Goal: Task Accomplishment & Management: Manage account settings

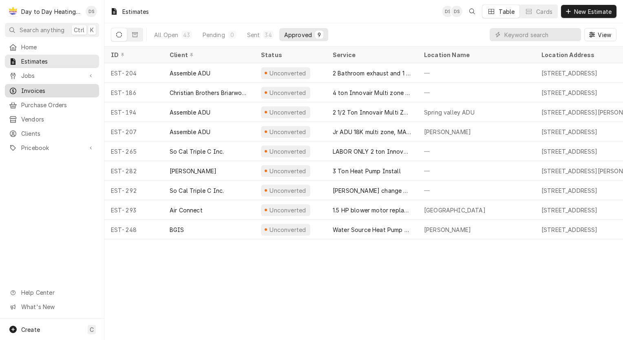
click at [49, 87] on span "Invoices" at bounding box center [58, 90] width 74 height 9
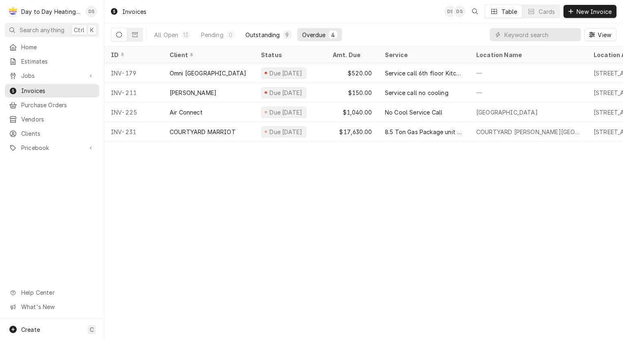
click at [264, 37] on div "Outstanding" at bounding box center [263, 35] width 35 height 9
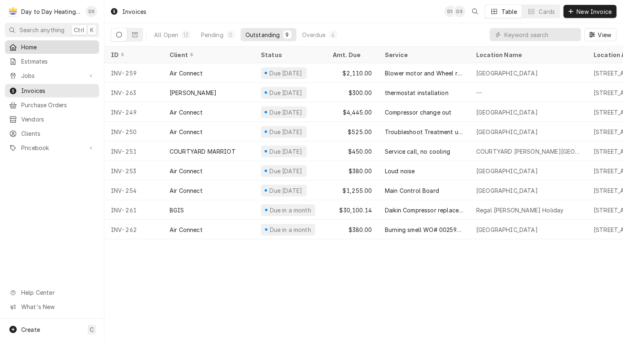
click at [51, 43] on span "Home" at bounding box center [58, 47] width 74 height 9
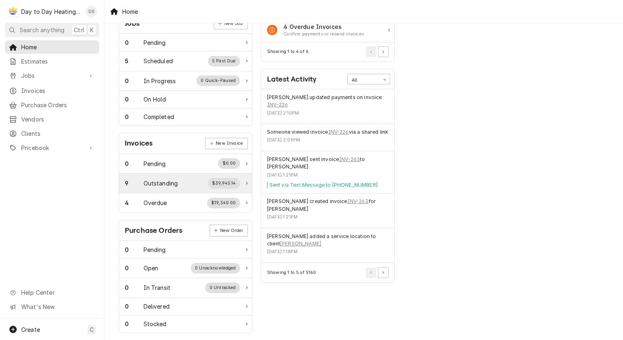
scroll to position [140, 0]
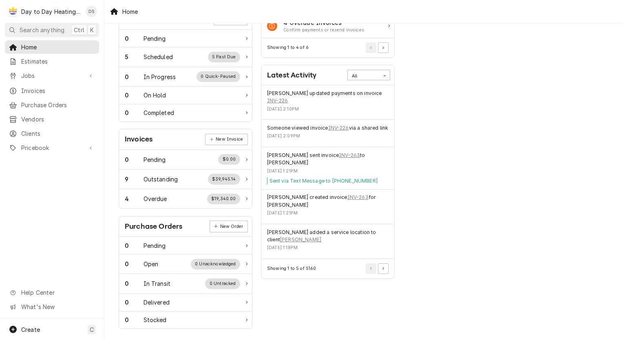
click at [140, 136] on div "Invoices" at bounding box center [139, 139] width 28 height 11
click at [30, 87] on span "Invoices" at bounding box center [58, 90] width 74 height 9
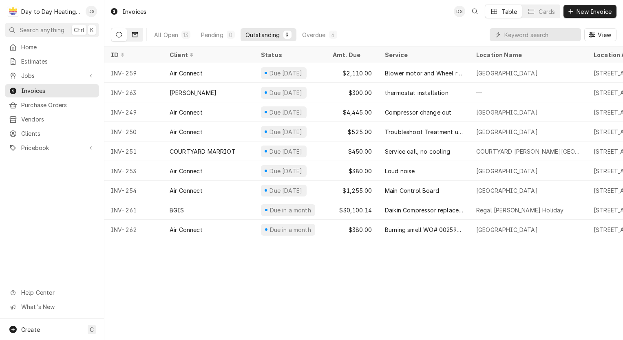
click at [134, 32] on icon "Dynamic Content Wrapper" at bounding box center [135, 34] width 6 height 5
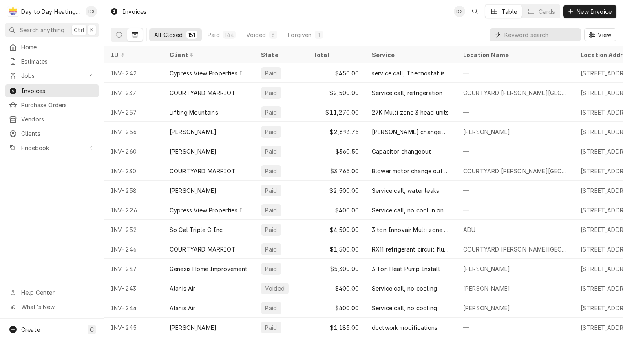
click at [524, 35] on input "Dynamic Content Wrapper" at bounding box center [541, 34] width 73 height 13
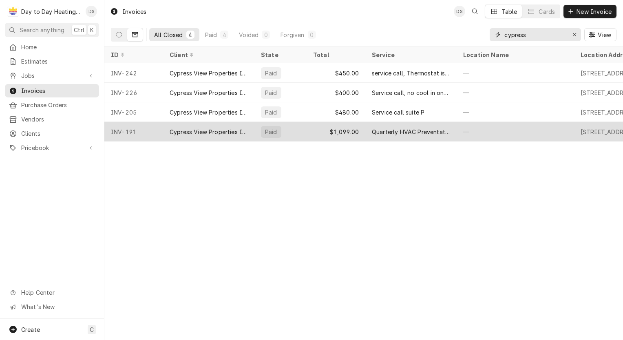
type input "cypress"
click at [396, 129] on div "Quarterly HVAC Preventative maintenance" at bounding box center [411, 132] width 78 height 9
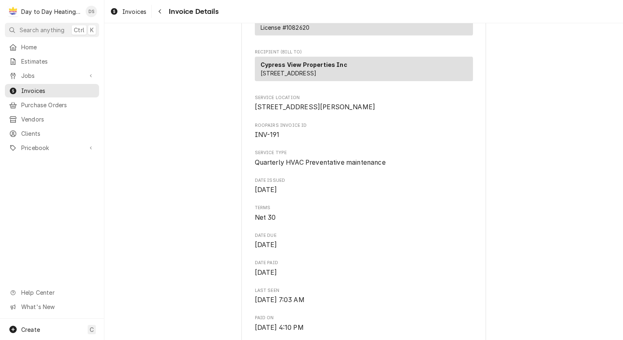
scroll to position [163, 0]
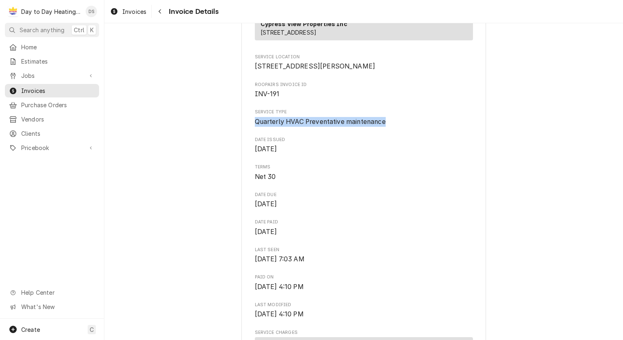
drag, startPoint x: 381, startPoint y: 148, endPoint x: 244, endPoint y: 155, distance: 137.3
copy span "Quarterly HVAC Preventative maintenance"
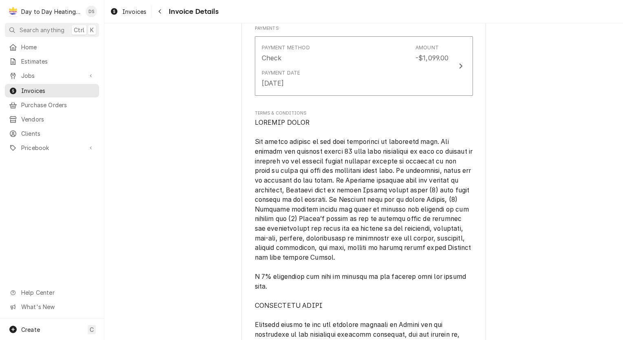
scroll to position [1101, 0]
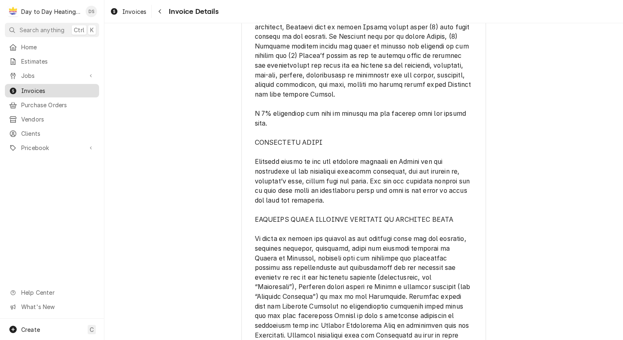
click at [27, 86] on span "Invoices" at bounding box center [58, 90] width 74 height 9
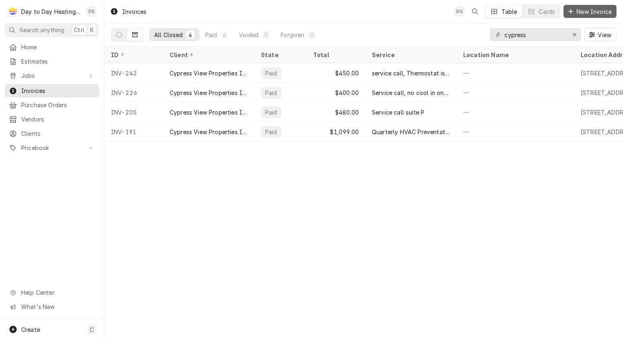
click at [587, 10] on span "New Invoice" at bounding box center [594, 11] width 38 height 9
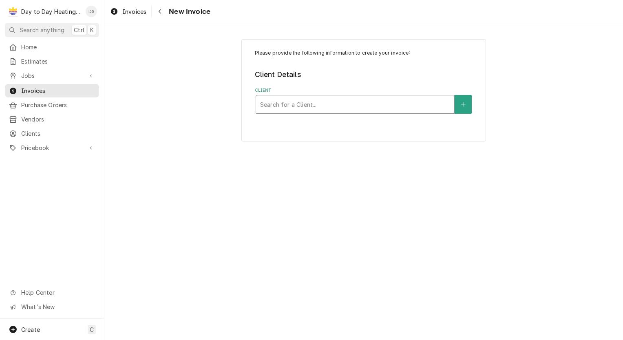
click at [322, 104] on div "Client" at bounding box center [355, 104] width 190 height 15
type input "cypress"
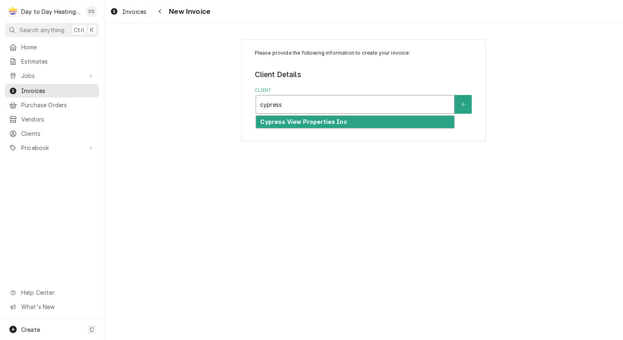
click at [317, 122] on strong "Cypress View Properties Inc" at bounding box center [303, 121] width 87 height 7
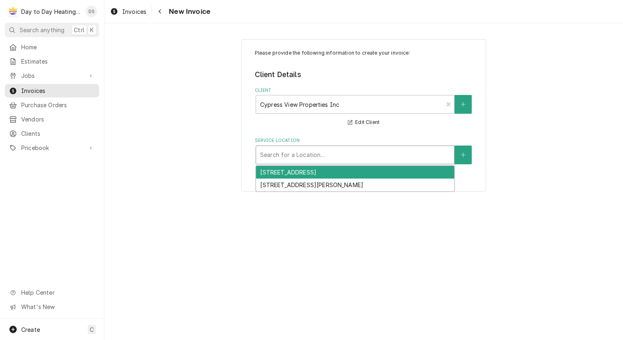
click at [288, 153] on div "Service Location" at bounding box center [355, 155] width 190 height 15
click at [286, 173] on div "1207 Carlsbad Village Dr, Carlsbad, CA 92008" at bounding box center [355, 172] width 198 height 13
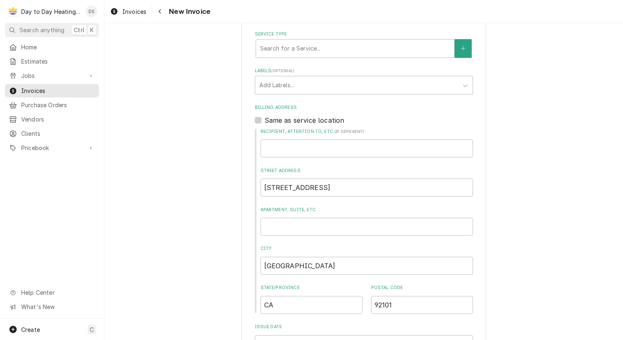
scroll to position [172, 0]
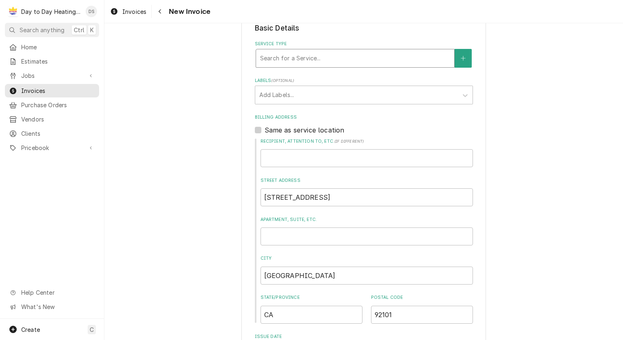
click at [294, 62] on div "Service Type" at bounding box center [355, 58] width 190 height 15
type input "quart"
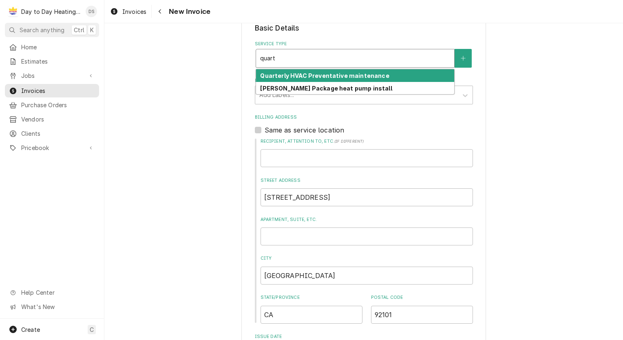
click at [363, 73] on strong "Quarterly HVAC Preventative maintenance" at bounding box center [324, 75] width 129 height 7
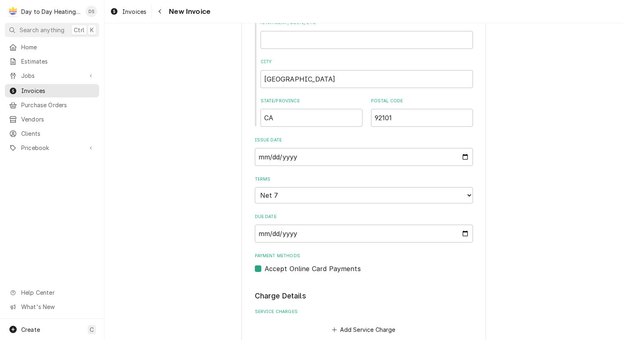
scroll to position [376, 0]
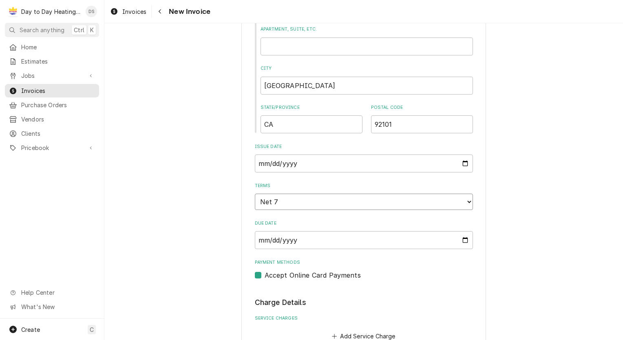
click at [465, 203] on select "Choose payment terms... Same Day Net 7 Net 14 Net 21 Net 30 Net 45 Net 60 Net 90" at bounding box center [364, 202] width 218 height 16
type textarea "x"
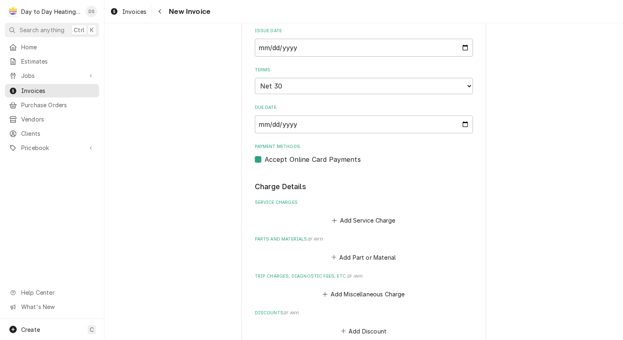
scroll to position [539, 0]
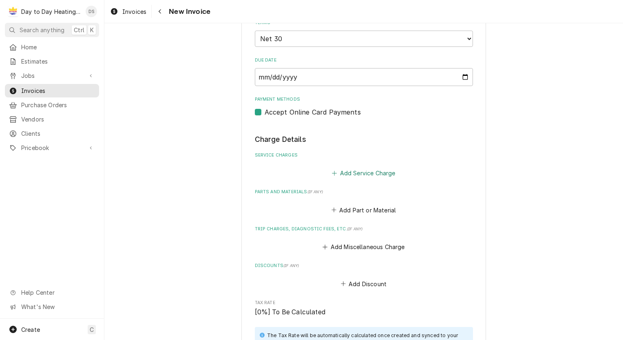
click at [361, 168] on button "Add Service Charge" at bounding box center [364, 173] width 66 height 11
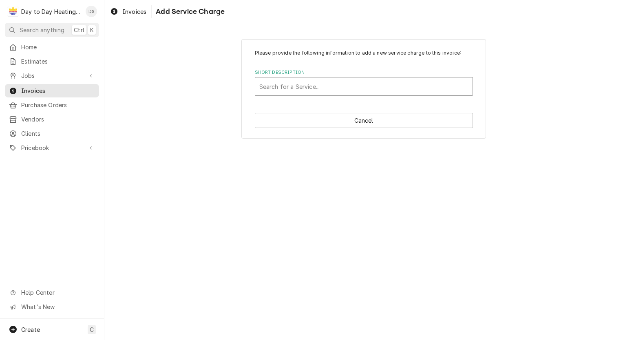
click at [336, 84] on div "Short Description" at bounding box center [363, 86] width 209 height 15
type input "quart"
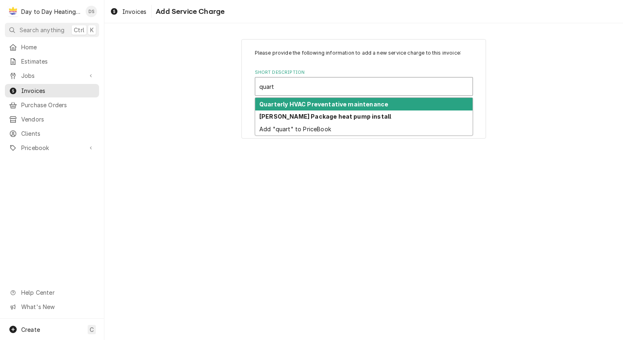
click at [327, 102] on strong "Quarterly HVAC Preventative maintenance" at bounding box center [323, 104] width 129 height 7
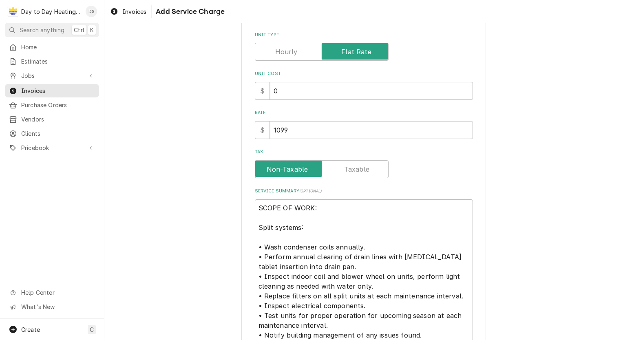
scroll to position [41, 0]
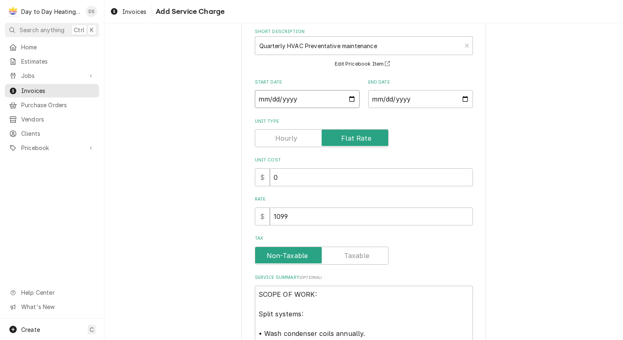
click at [347, 97] on input "Start Date" at bounding box center [307, 99] width 105 height 18
type textarea "x"
type input "2025-10-14"
click at [462, 101] on input "End Date" at bounding box center [420, 99] width 105 height 18
type input "2025-10-14"
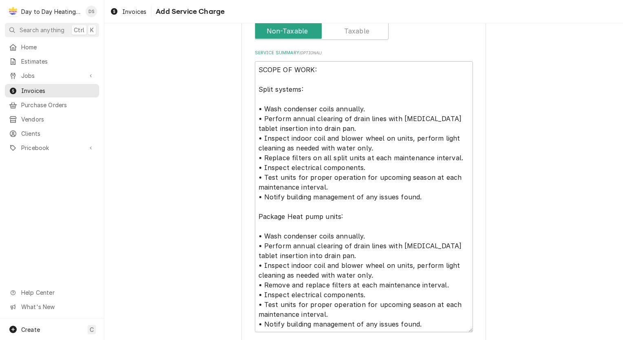
scroll to position [307, 0]
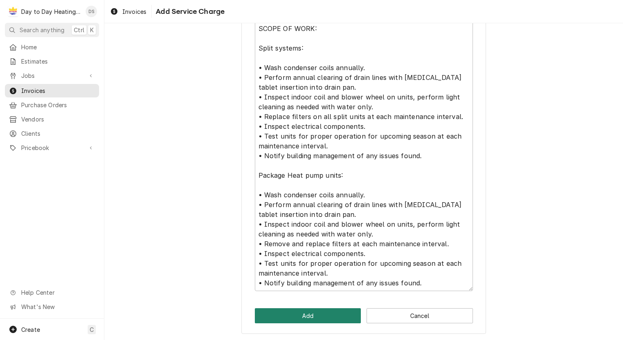
click at [308, 316] on button "Add" at bounding box center [308, 315] width 106 height 15
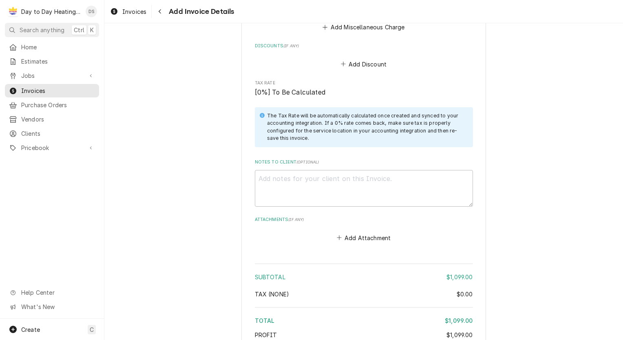
scroll to position [1237, 0]
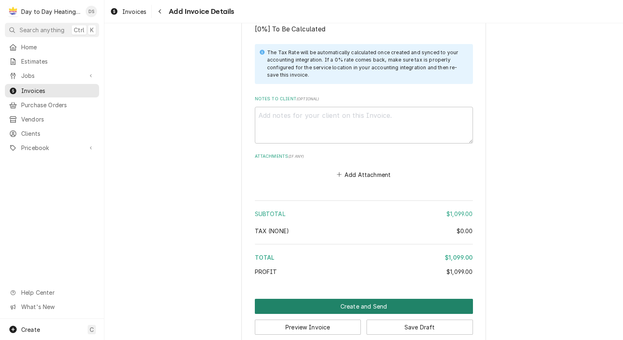
click at [372, 299] on button "Create and Send" at bounding box center [364, 306] width 218 height 15
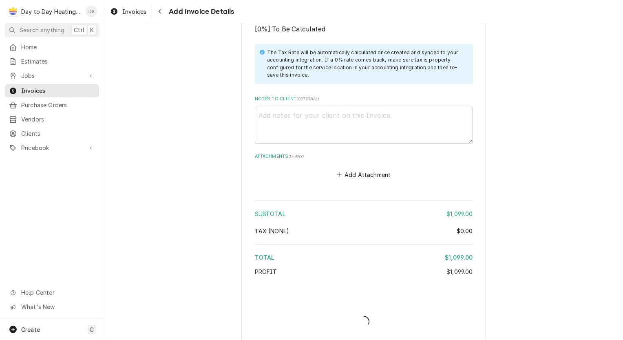
scroll to position [1233, 0]
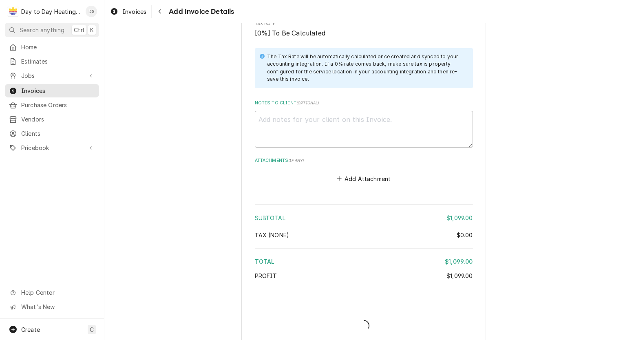
type textarea "x"
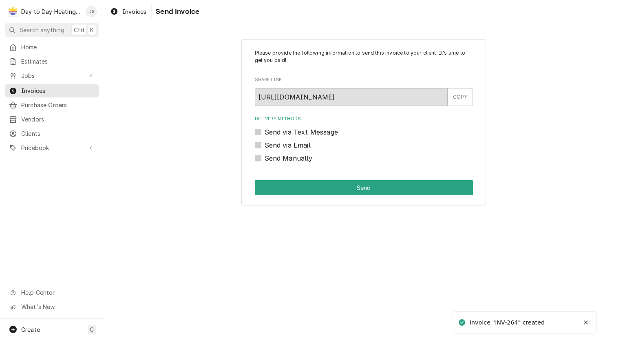
click at [290, 142] on label "Send via Email" at bounding box center [288, 145] width 46 height 10
click at [290, 142] on input "Send via Email" at bounding box center [374, 149] width 218 height 18
checkbox input "true"
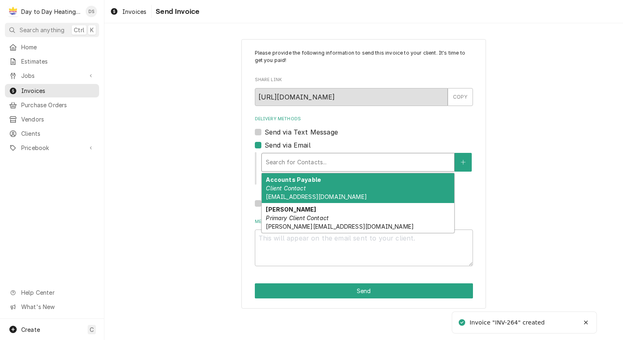
click at [292, 161] on div "Delivery Methods" at bounding box center [358, 162] width 184 height 15
click at [329, 183] on div "Accounts Payable Client Contact ap@cypressview.com" at bounding box center [358, 188] width 193 height 30
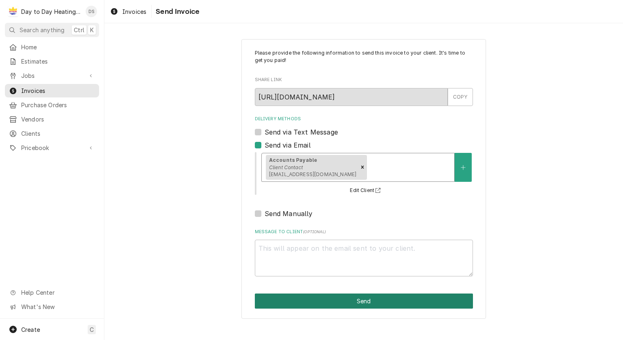
click at [364, 301] on button "Send" at bounding box center [364, 301] width 218 height 15
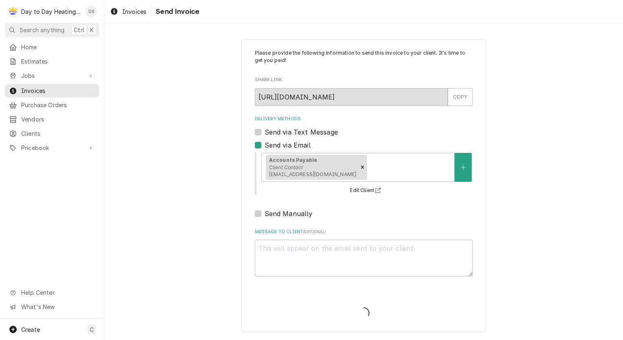
type textarea "x"
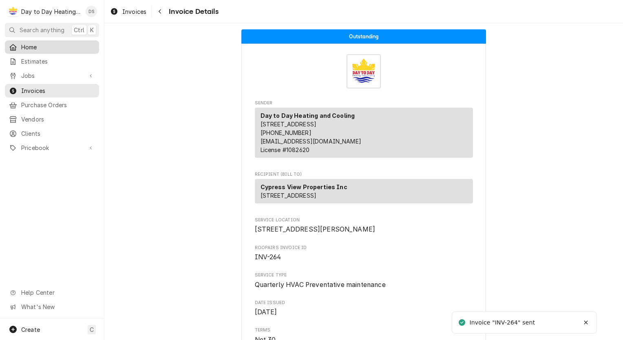
click at [53, 43] on span "Home" at bounding box center [58, 47] width 74 height 9
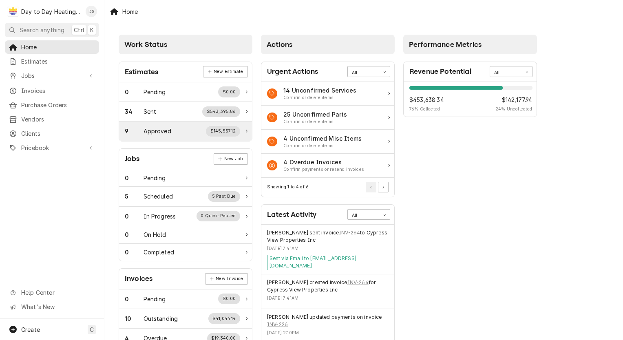
click at [196, 133] on div "9 Approved $145,557.12" at bounding box center [182, 131] width 115 height 11
